Goal: Find specific page/section: Find specific page/section

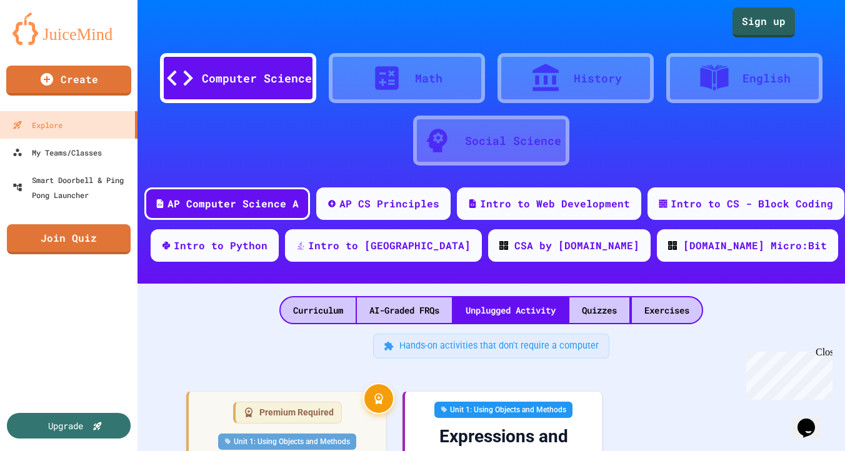
click at [592, 79] on div "History" at bounding box center [598, 78] width 48 height 17
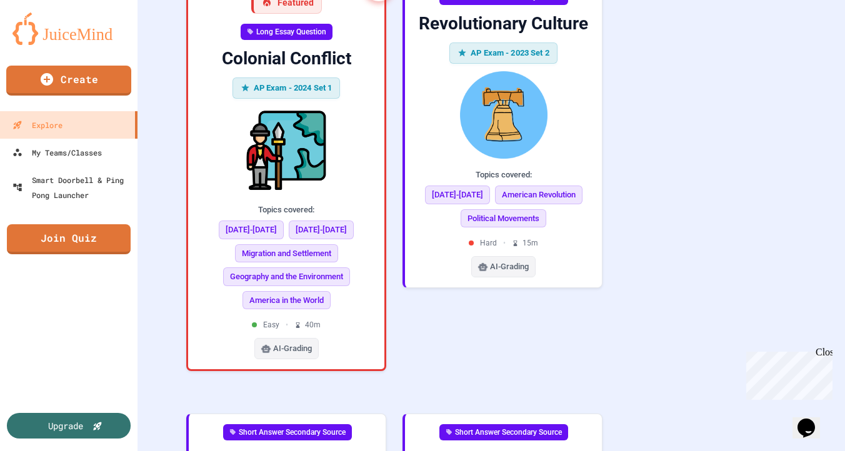
scroll to position [1177, 0]
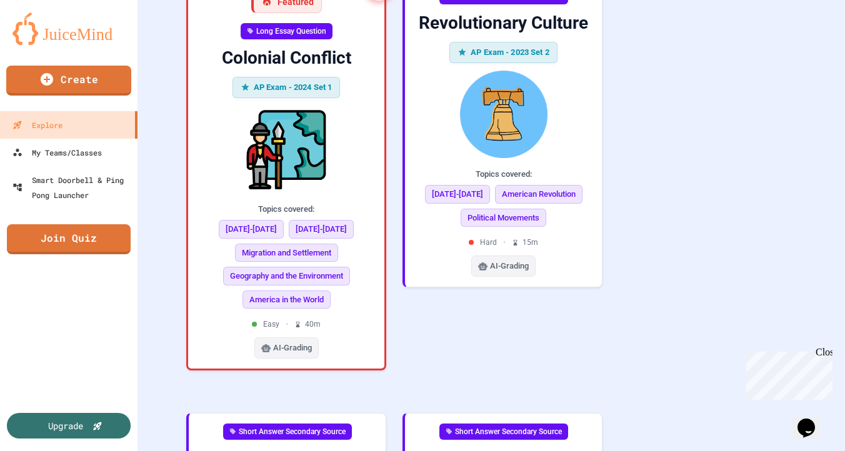
scroll to position [1615, 0]
